Goal: Task Accomplishment & Management: Use online tool/utility

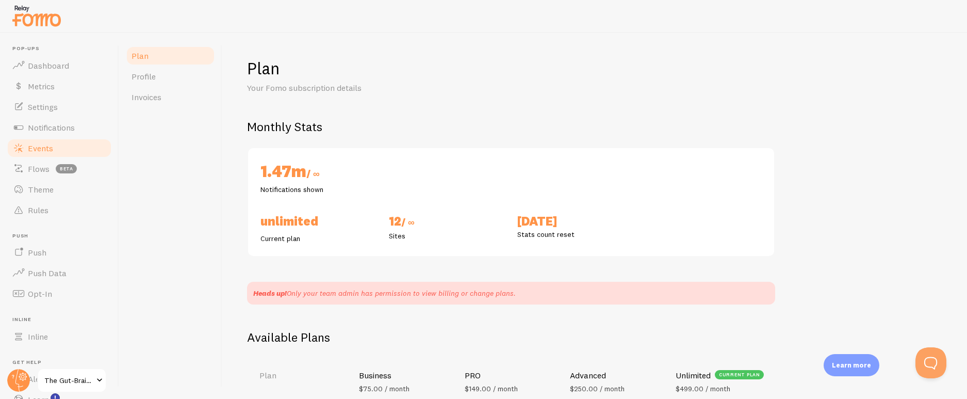
click at [46, 151] on span "Events" at bounding box center [40, 148] width 25 height 10
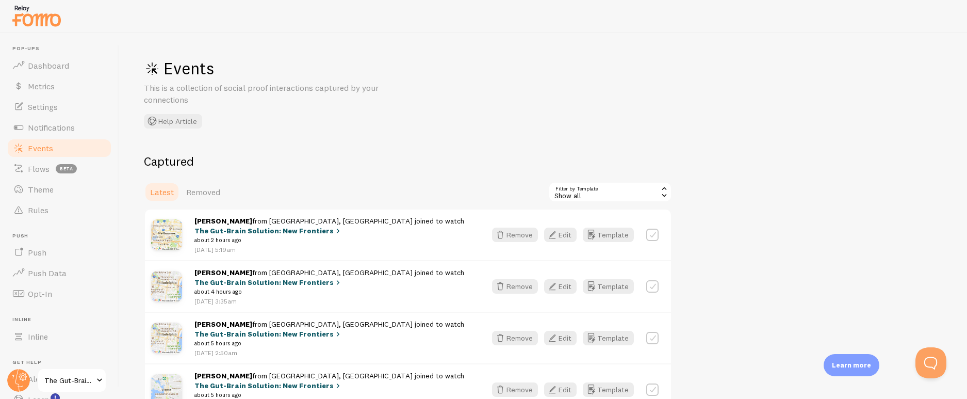
click at [81, 383] on span "The Gut-Brain Solution: New Frontiers" at bounding box center [68, 380] width 49 height 12
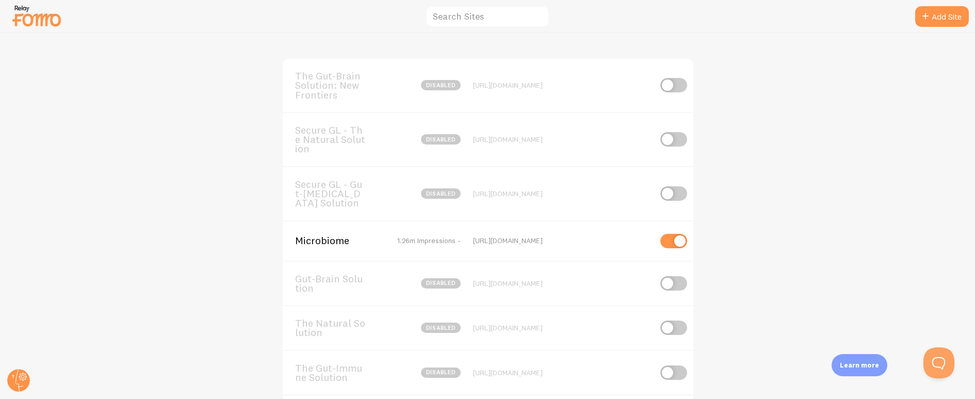
click at [331, 243] on body "Add Site The Gut-Brain Solution: New Frontiers disabled [URL][DOMAIN_NAME] Secu…" at bounding box center [487, 199] width 975 height 399
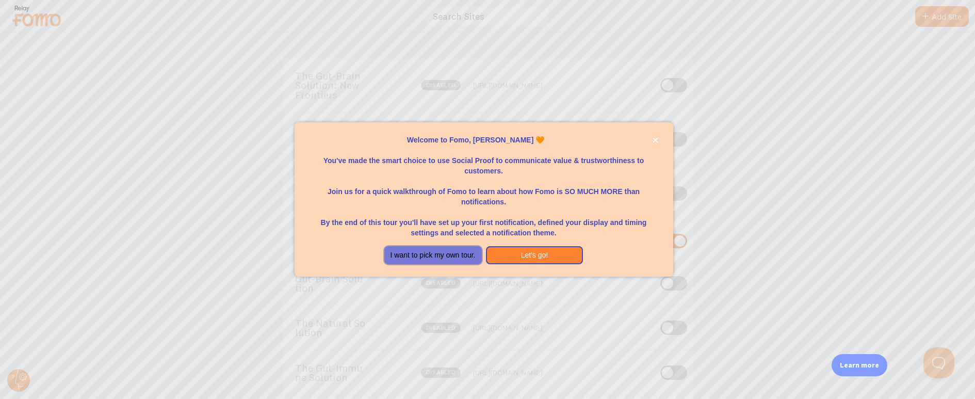
drag, startPoint x: 459, startPoint y: 257, endPoint x: 455, endPoint y: 253, distance: 5.5
click at [459, 257] on button "I want to pick my own tour." at bounding box center [433, 255] width 98 height 19
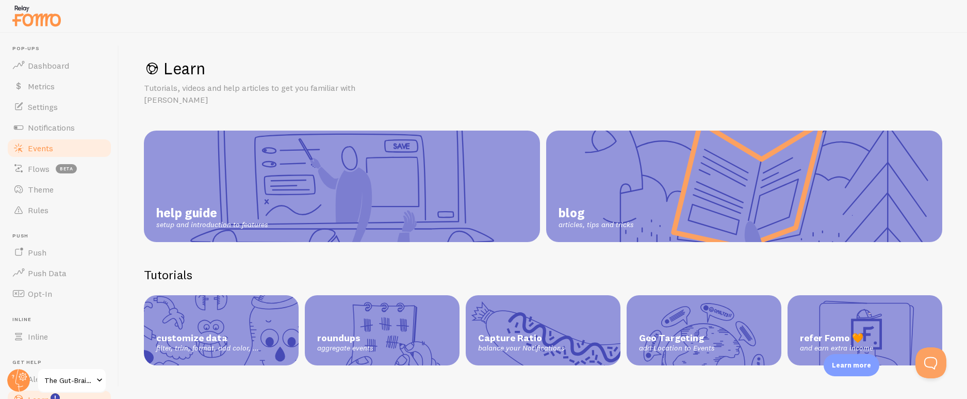
click at [53, 149] on link "Events" at bounding box center [59, 148] width 106 height 21
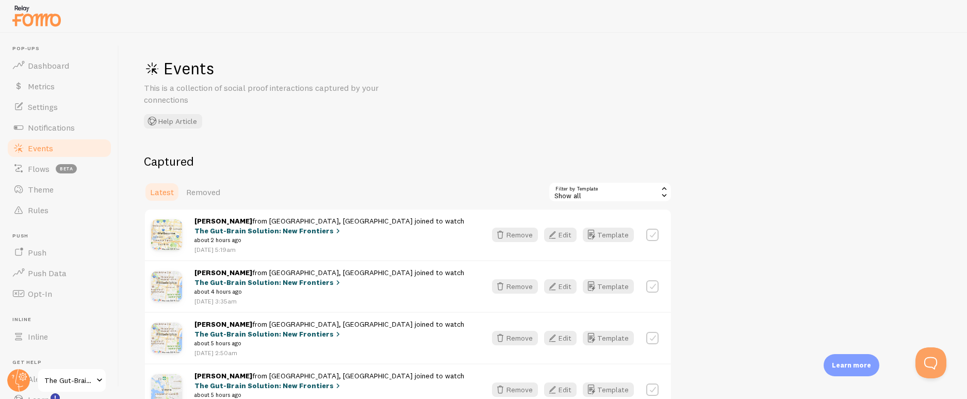
click at [62, 380] on span "The Gut-Brain Solution: New Frontiers" at bounding box center [68, 380] width 49 height 12
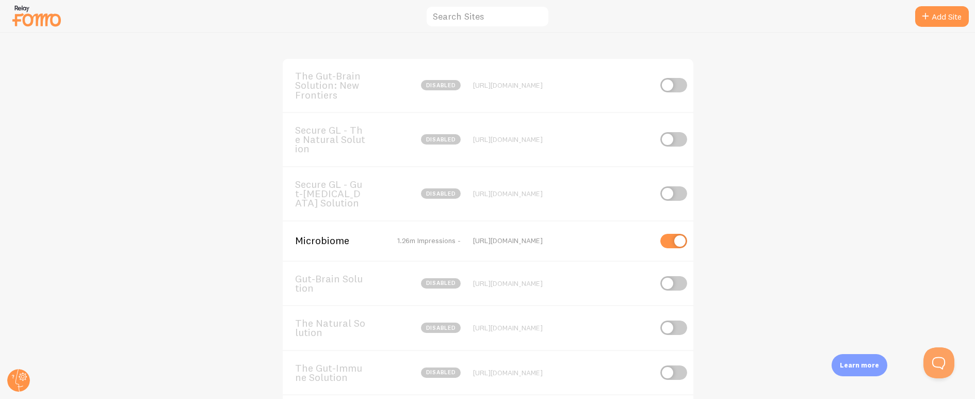
click at [317, 243] on span "Microbiome" at bounding box center [336, 240] width 83 height 9
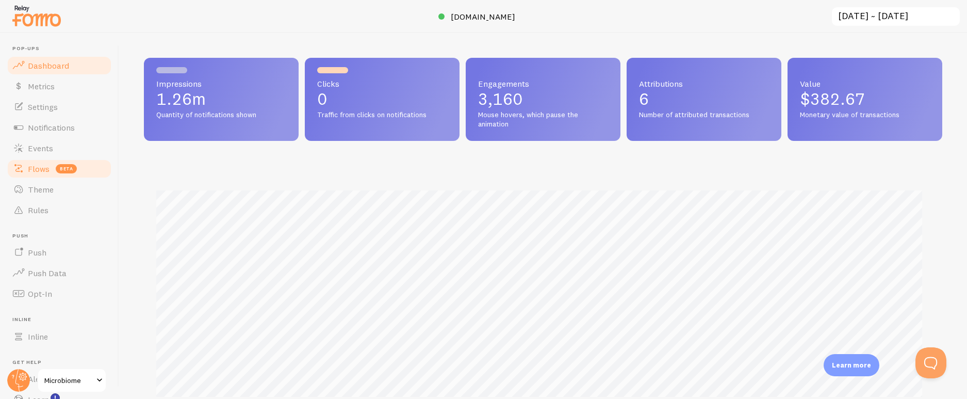
scroll to position [271, 791]
click at [52, 143] on span "Events" at bounding box center [40, 148] width 25 height 10
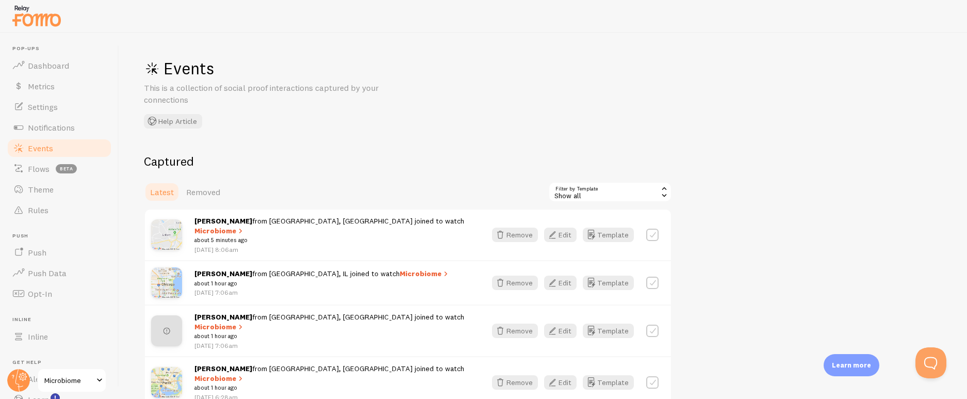
click at [596, 196] on div "Show all" at bounding box center [610, 192] width 124 height 21
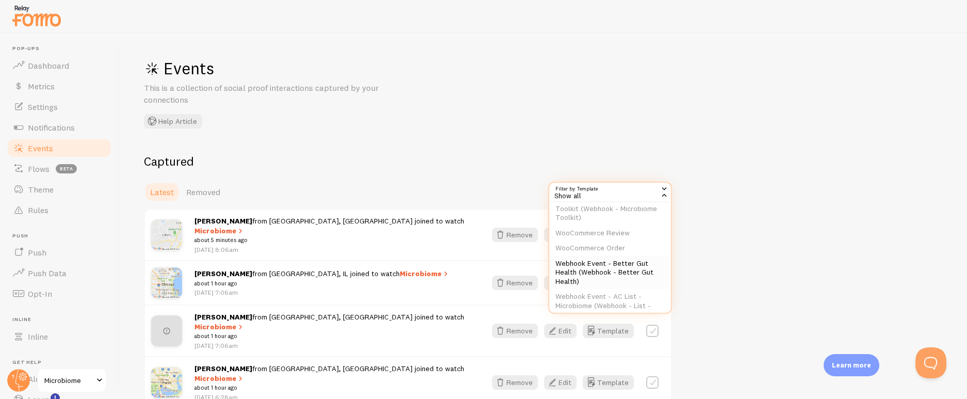
scroll to position [59, 0]
click at [610, 246] on li "WooCommerce Order" at bounding box center [611, 248] width 122 height 15
